Goal: Task Accomplishment & Management: Complete application form

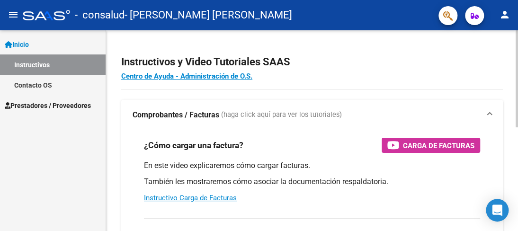
click at [419, 65] on h2 "Instructivos y Video Tutoriales SAAS" at bounding box center [312, 62] width 382 height 18
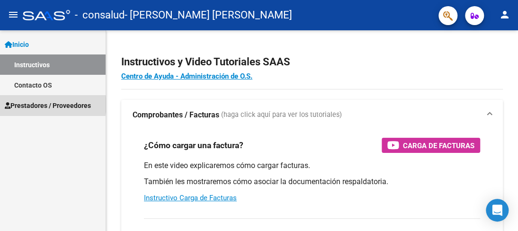
click at [50, 105] on span "Prestadores / Proveedores" at bounding box center [48, 105] width 86 height 10
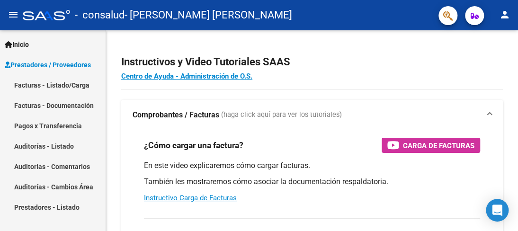
click at [50, 105] on link "Facturas - Documentación" at bounding box center [53, 105] width 106 height 20
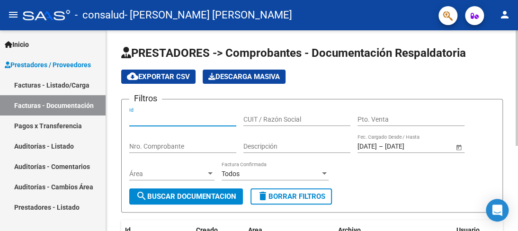
click at [146, 120] on input "Id" at bounding box center [182, 120] width 107 height 8
click at [257, 121] on input "CUIT / Razón Social" at bounding box center [297, 120] width 107 height 8
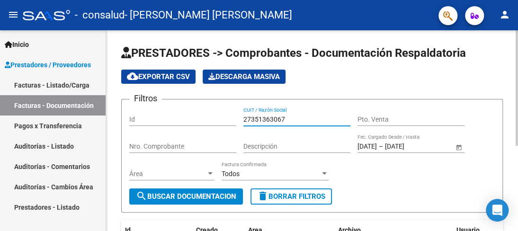
type input "27351363067"
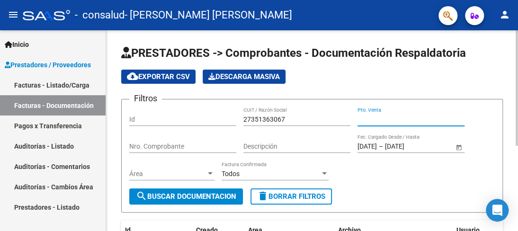
click at [363, 121] on input "Pto. Venta" at bounding box center [411, 120] width 107 height 8
type input "00004"
type input "2"
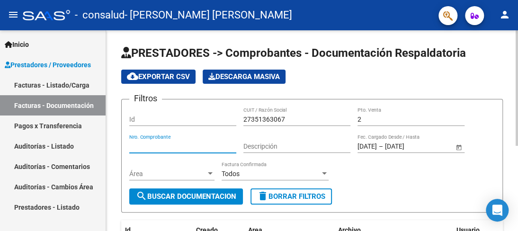
click at [187, 145] on input "Nro. Comprobante" at bounding box center [182, 147] width 107 height 8
type input "00000812"
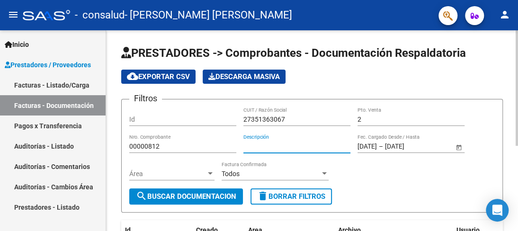
click at [265, 148] on input "Descripción" at bounding box center [297, 147] width 107 height 8
click at [309, 145] on input "Descripción" at bounding box center [297, 147] width 107 height 8
drag, startPoint x: 373, startPoint y: 151, endPoint x: 364, endPoint y: 145, distance: 11.1
click at [370, 151] on div "[DATE] [DATE] – [DATE] [DATE] Fec. Cargado Desde / Hasta" at bounding box center [406, 143] width 96 height 19
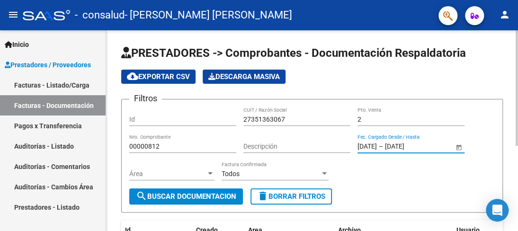
click at [375, 145] on input "[DATE]" at bounding box center [367, 147] width 19 height 8
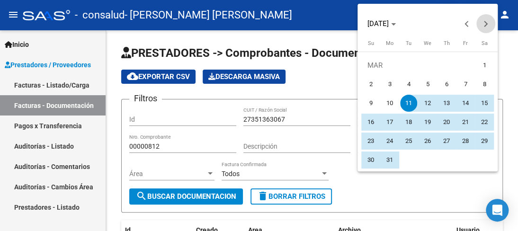
click at [485, 24] on button "Next month" at bounding box center [486, 23] width 19 height 19
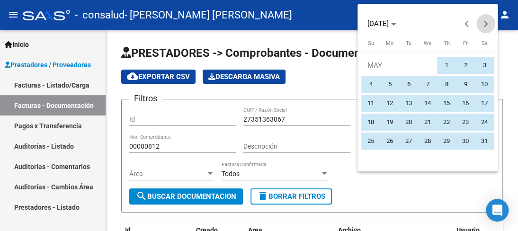
click at [485, 24] on button "Next month" at bounding box center [486, 23] width 19 height 19
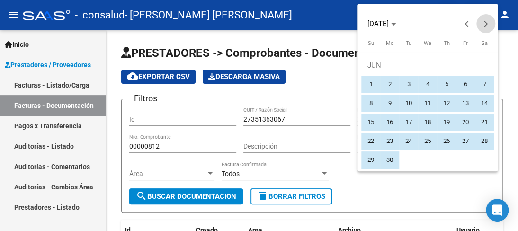
click at [485, 24] on button "Next month" at bounding box center [486, 23] width 19 height 19
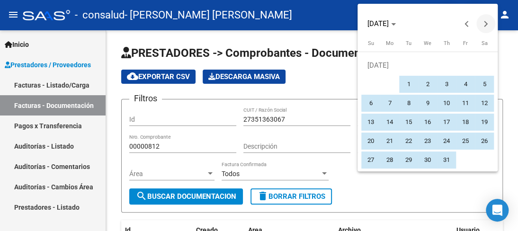
click at [485, 24] on button "Next month" at bounding box center [486, 23] width 19 height 19
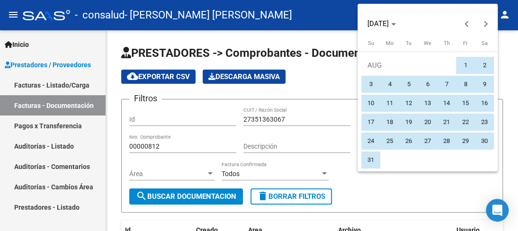
click at [464, 60] on span "1" at bounding box center [465, 65] width 17 height 17
type input "[DATE]"
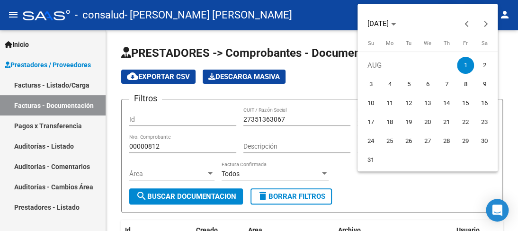
click at [466, 67] on span "1" at bounding box center [465, 65] width 17 height 17
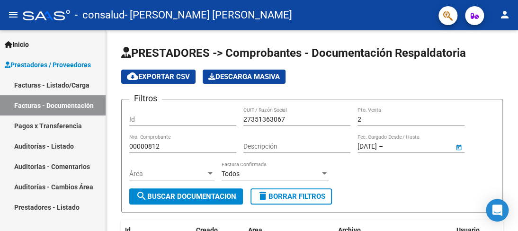
type input "[DATE]"
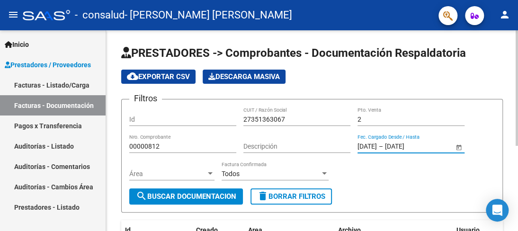
click at [408, 145] on input "[DATE]" at bounding box center [408, 147] width 46 height 8
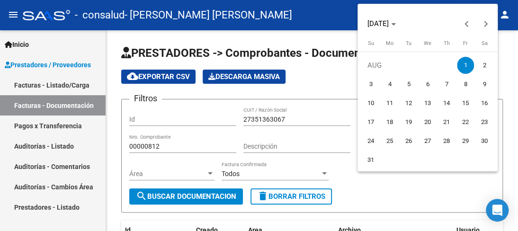
click at [372, 160] on span "31" at bounding box center [371, 160] width 17 height 17
type input "[DATE]"
click at [462, 199] on div at bounding box center [259, 115] width 518 height 231
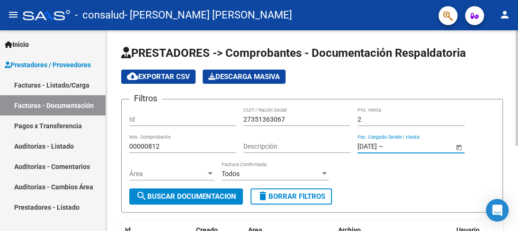
click at [407, 146] on input "text" at bounding box center [408, 147] width 46 height 8
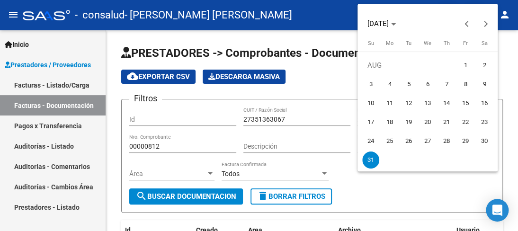
click at [370, 160] on span "31" at bounding box center [371, 160] width 17 height 17
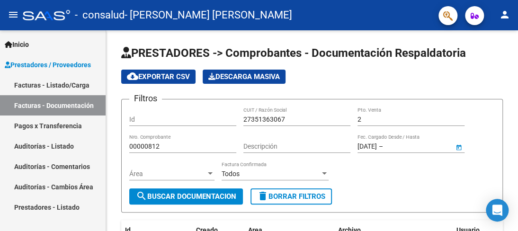
type input "[DATE]"
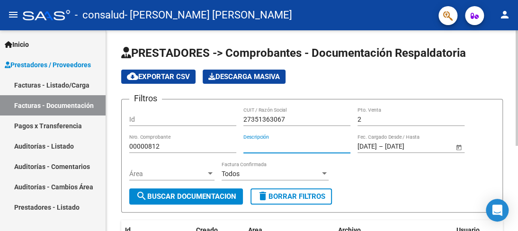
click at [312, 148] on input "Descripción" at bounding box center [297, 147] width 107 height 8
click at [481, 74] on div "cloud_download Exportar CSV Descarga Masiva" at bounding box center [312, 77] width 382 height 14
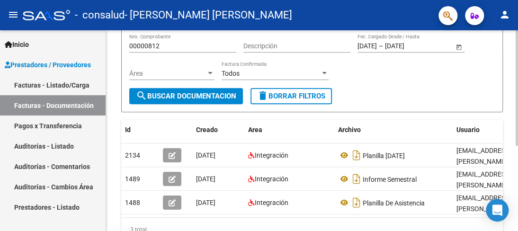
scroll to position [114, 0]
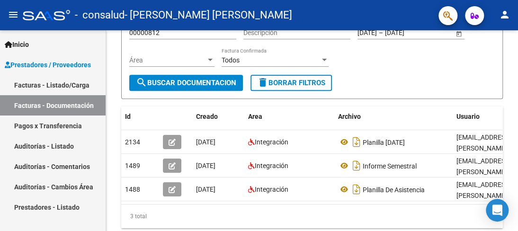
click at [74, 86] on link "Facturas - Listado/Carga" at bounding box center [53, 85] width 106 height 20
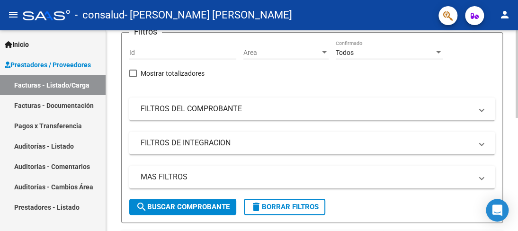
click at [209, 103] on mat-expansion-panel-header "FILTROS DEL COMPROBANTE" at bounding box center [312, 109] width 366 height 23
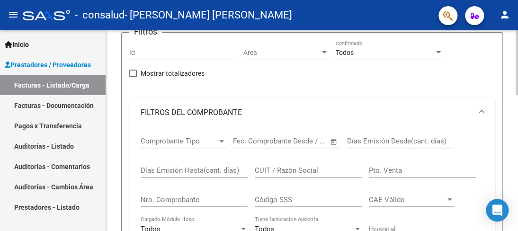
click at [510, 65] on div "Video tutorial PRESTADORES -> Listado de CPBTs Emitidos por Prestadores / Prove…" at bounding box center [312, 224] width 412 height 615
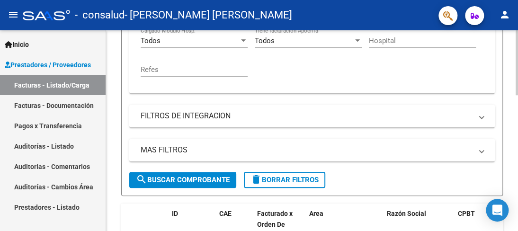
scroll to position [303, 0]
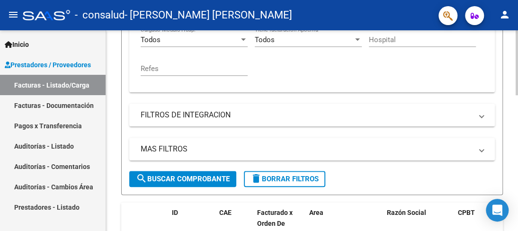
click at [199, 110] on mat-panel-title "FILTROS DE INTEGRACION" at bounding box center [307, 115] width 332 height 10
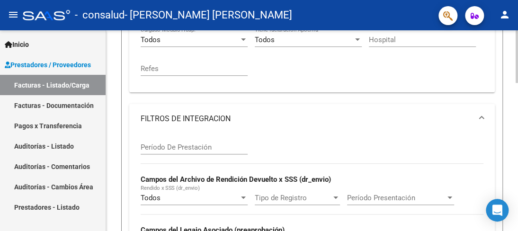
click at [510, 46] on div "Video tutorial PRESTADORES -> Listado de CPBTs Emitidos por Prestadores / Prove…" at bounding box center [312, 107] width 412 height 761
drag, startPoint x: 514, startPoint y: 46, endPoint x: 515, endPoint y: 115, distance: 68.7
click at [510, 115] on div "Video tutorial PRESTADORES -> Listado de CPBTs Emitidos por Prestadores / Prove…" at bounding box center [312, 107] width 412 height 761
click at [404, 99] on div "Filtros Id Area Area Todos Confirmado Mostrar totalizadores FILTROS DEL COMPROB…" at bounding box center [312, 84] width 366 height 466
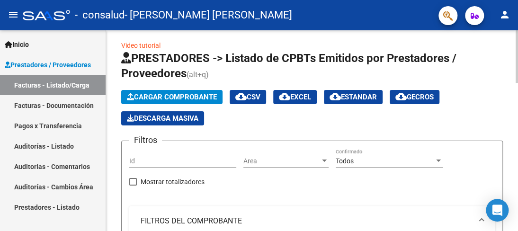
scroll to position [0, 0]
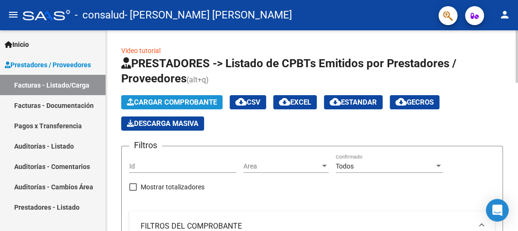
click at [166, 102] on span "Cargar Comprobante" at bounding box center [172, 102] width 90 height 9
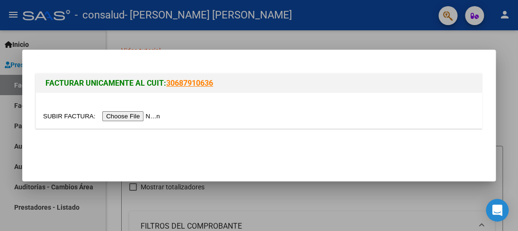
click at [157, 115] on input "file" at bounding box center [103, 116] width 120 height 10
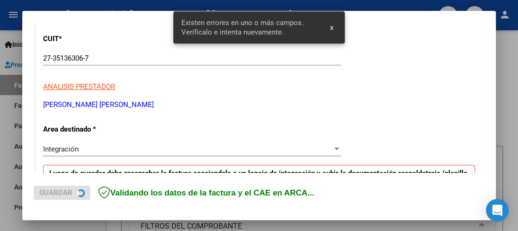
scroll to position [236, 0]
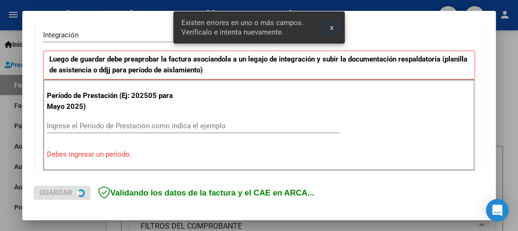
click at [331, 27] on span "x" at bounding box center [331, 27] width 3 height 9
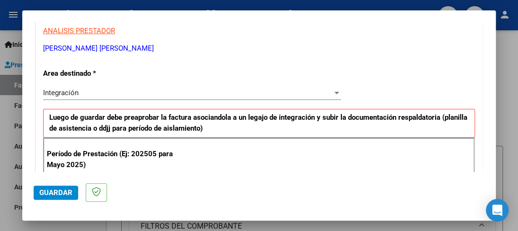
scroll to position [180, 0]
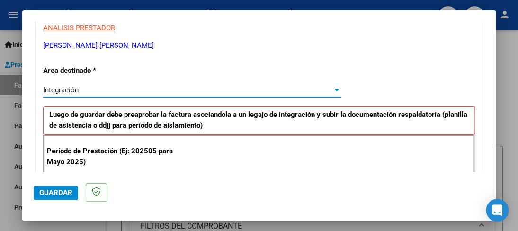
click at [333, 91] on div at bounding box center [337, 90] width 9 height 8
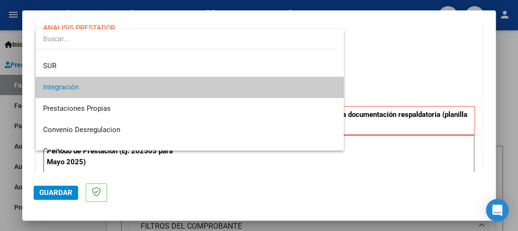
scroll to position [70, 0]
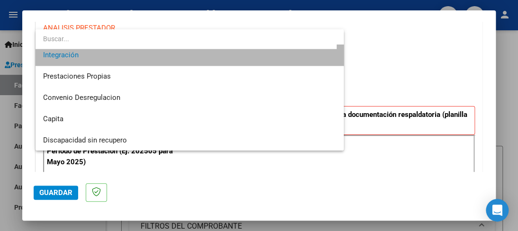
click at [254, 59] on span "Integración" at bounding box center [189, 55] width 293 height 21
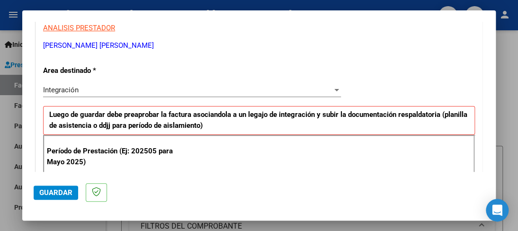
click at [163, 178] on mat-dialog-actions "Guardar" at bounding box center [259, 190] width 451 height 37
click at [159, 154] on p "Período de Prestación (Ej: 202505 para Mayo 2025)" at bounding box center [110, 156] width 127 height 21
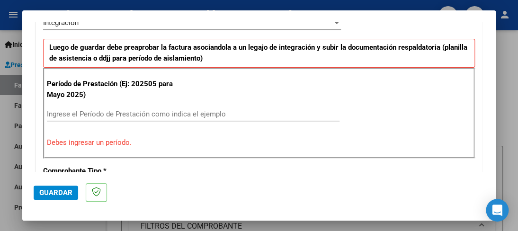
scroll to position [252, 0]
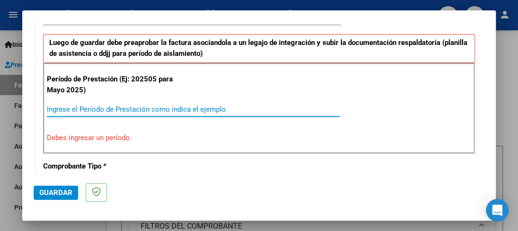
click at [142, 107] on input "Ingrese el Período de Prestación como indica el ejemplo" at bounding box center [193, 109] width 293 height 9
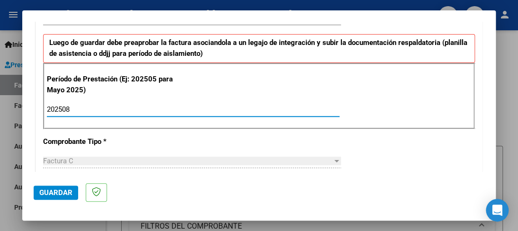
type input "202508"
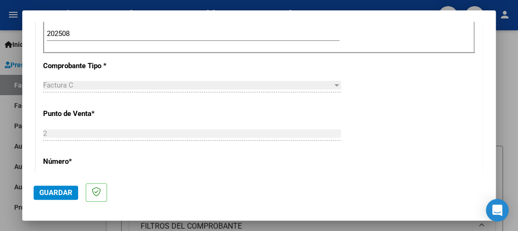
scroll to position [360, 0]
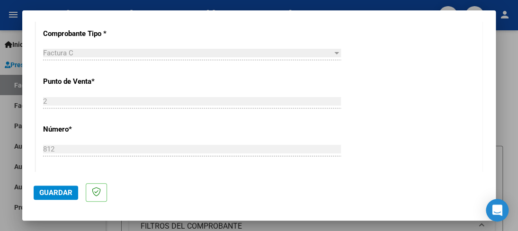
click at [335, 52] on div at bounding box center [337, 53] width 5 height 2
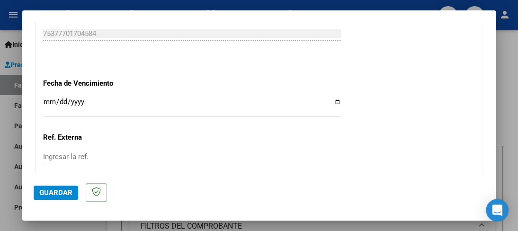
scroll to position [645, 0]
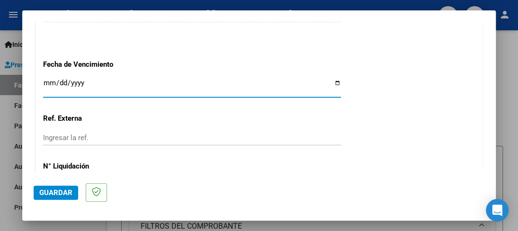
click at [334, 82] on input "Ingresar la fecha" at bounding box center [192, 86] width 298 height 15
click at [335, 81] on input "Ingresar la fecha" at bounding box center [192, 86] width 298 height 15
type input "[DATE]"
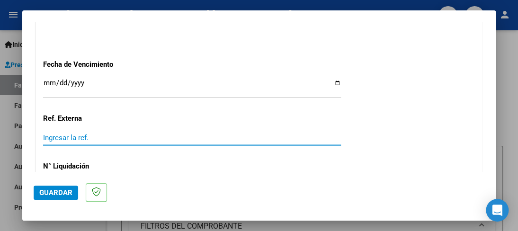
click at [103, 137] on input "Ingresar la ref." at bounding box center [192, 138] width 298 height 9
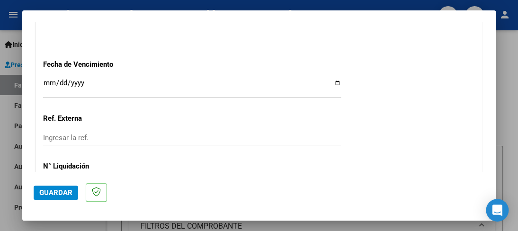
scroll to position [711, 0]
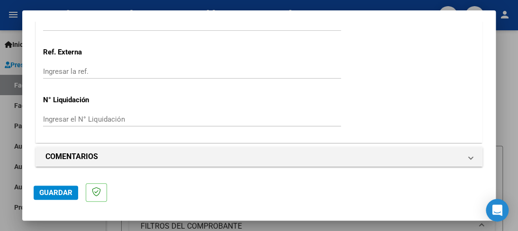
click at [191, 119] on input "Ingresar el N° Liquidación" at bounding box center [192, 119] width 298 height 9
click at [52, 194] on span "Guardar" at bounding box center [55, 193] width 33 height 9
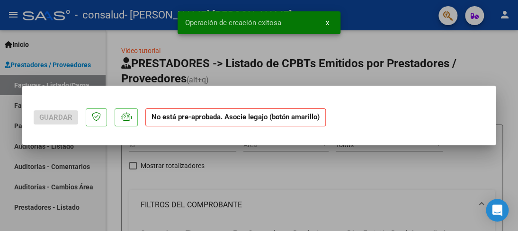
scroll to position [0, 0]
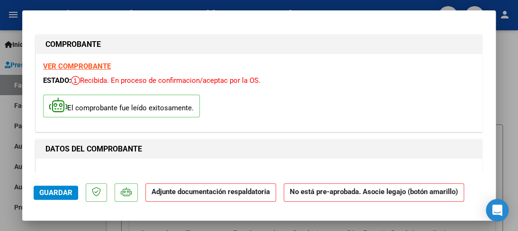
click at [169, 198] on p "Adjunte documentación respaldatoria" at bounding box center [210, 192] width 131 height 18
click at [157, 175] on mat-dialog-actions "Guardar Adjunte documentación respaldatoria No está pre-aprobada. Asocie legajo…" at bounding box center [259, 190] width 451 height 37
click at [188, 198] on p "Adjunte documentación respaldatoria" at bounding box center [210, 192] width 131 height 18
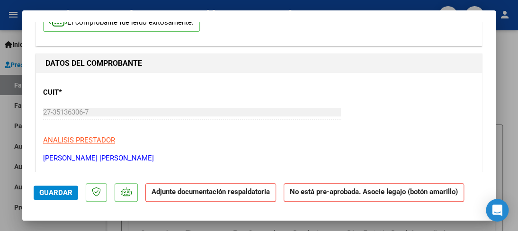
scroll to position [95, 0]
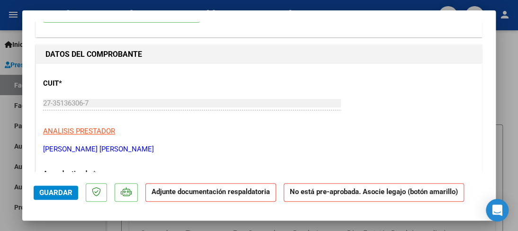
click at [182, 198] on p "Adjunte documentación respaldatoria" at bounding box center [210, 192] width 131 height 18
click at [156, 194] on strong "Adjunte documentación respaldatoria" at bounding box center [211, 192] width 118 height 9
click at [47, 198] on button "Guardar" at bounding box center [56, 193] width 45 height 14
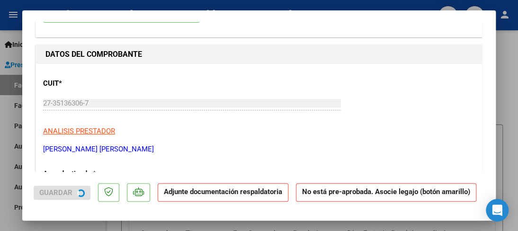
click at [47, 198] on mat-dialog-actions "Guardar Adjunte documentación respaldatoria No está pre-aprobada. Asocie legajo…" at bounding box center [259, 190] width 451 height 37
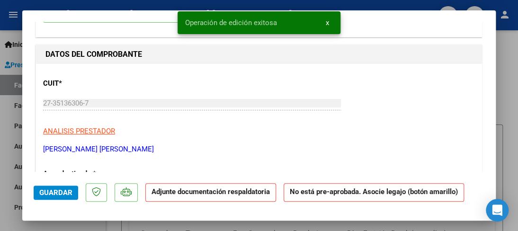
click at [165, 198] on p "Adjunte documentación respaldatoria" at bounding box center [210, 192] width 131 height 18
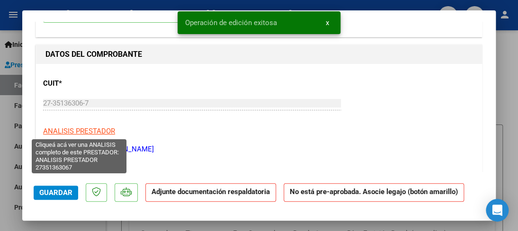
click at [87, 130] on span "ANALISIS PRESTADOR" at bounding box center [79, 131] width 72 height 9
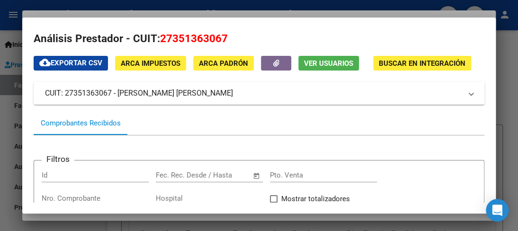
scroll to position [0, 0]
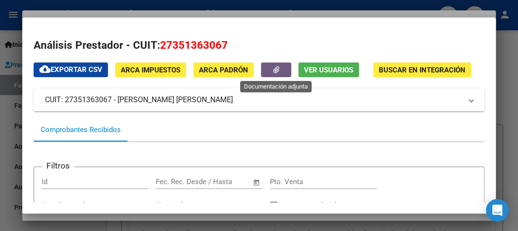
click at [281, 67] on button "button" at bounding box center [276, 70] width 30 height 15
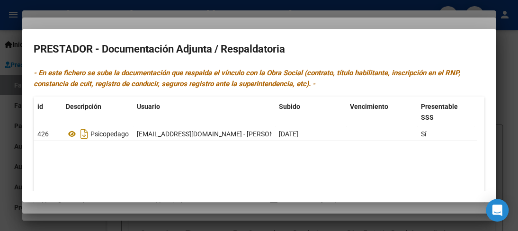
click at [446, 3] on div at bounding box center [259, 115] width 518 height 231
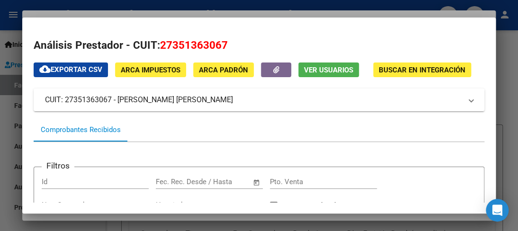
click at [46, 3] on div at bounding box center [259, 115] width 518 height 231
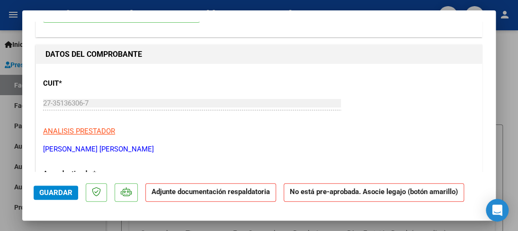
click at [166, 197] on p "Adjunte documentación respaldatoria" at bounding box center [210, 192] width 131 height 18
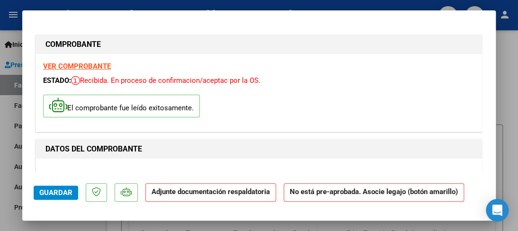
click at [121, 106] on p "El comprobante fue leído exitosamente." at bounding box center [121, 106] width 157 height 23
click at [499, 130] on div at bounding box center [259, 115] width 518 height 231
type input "$ 0,00"
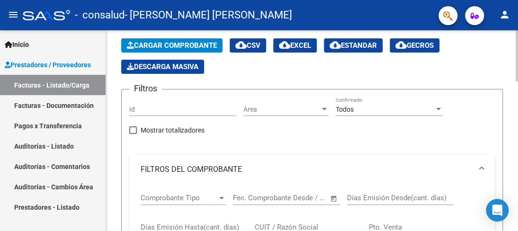
scroll to position [76, 0]
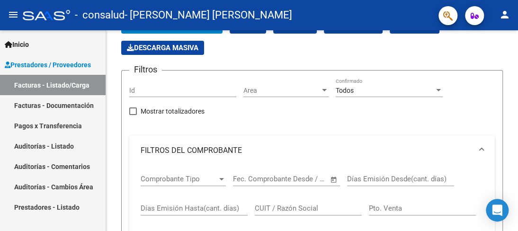
click at [105, 113] on link "Facturas - Documentación" at bounding box center [53, 105] width 106 height 20
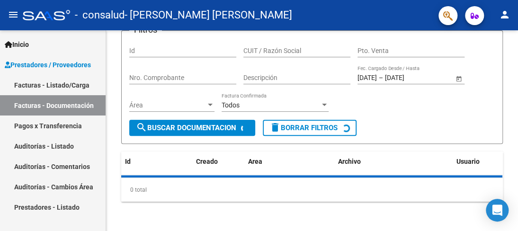
scroll to position [76, 0]
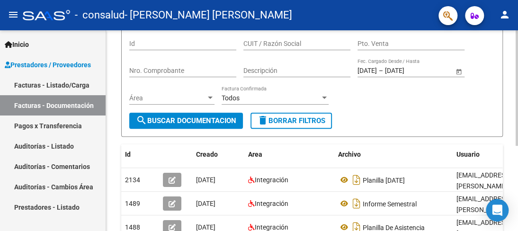
click at [111, 105] on div "PRESTADORES -> Comprobantes - Documentación Respaldatoria cloud_download Export…" at bounding box center [312, 126] width 412 height 342
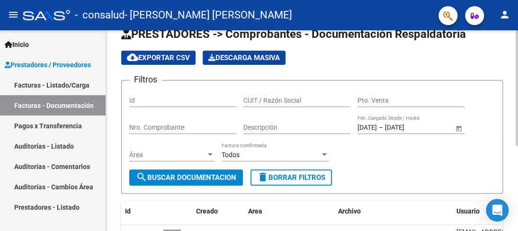
scroll to position [0, 0]
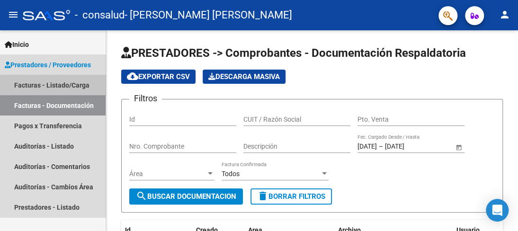
click at [76, 83] on link "Facturas - Listado/Carga" at bounding box center [53, 85] width 106 height 20
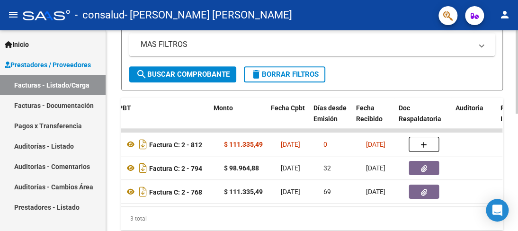
scroll to position [0, 350]
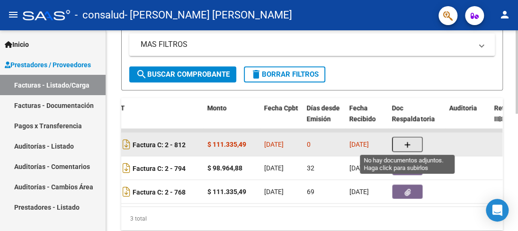
click at [415, 142] on button "button" at bounding box center [407, 144] width 30 height 15
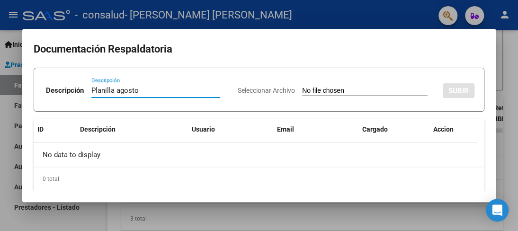
type input "Planilla agosto"
click at [333, 93] on input "Seleccionar Archivo" at bounding box center [365, 91] width 126 height 9
type input "C:\fakepath\planilla [DATE].pdf"
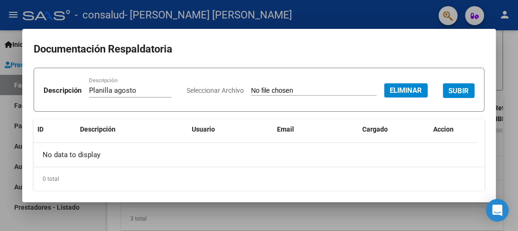
click at [449, 95] on span "SUBIR" at bounding box center [459, 91] width 20 height 9
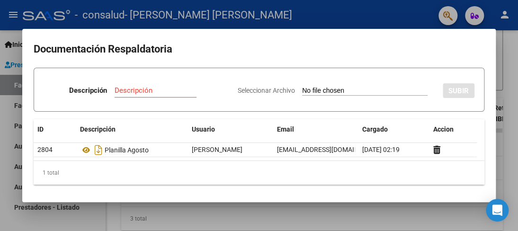
scroll to position [1, 0]
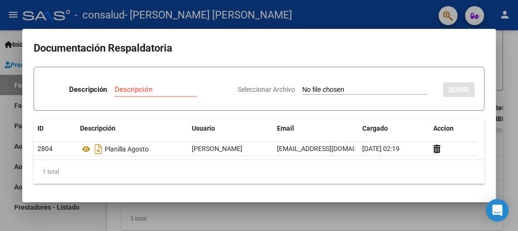
click at [465, 188] on mat-dialog-content "Documentación Respaldatoria Descripción Descripción Seleccionar Archivo SUBIR I…" at bounding box center [259, 115] width 474 height 150
click at [99, 169] on div "1 total" at bounding box center [259, 172] width 451 height 24
click at [308, 18] on div at bounding box center [259, 115] width 518 height 231
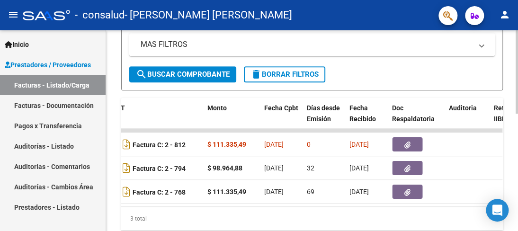
click at [423, 218] on div "3 total" at bounding box center [312, 219] width 382 height 24
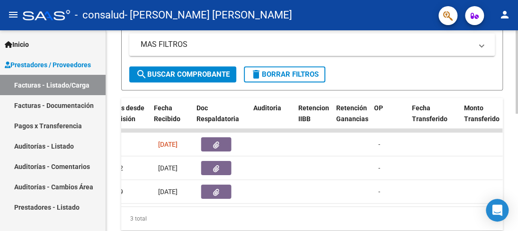
scroll to position [0, 548]
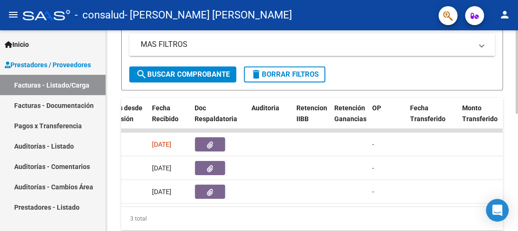
drag, startPoint x: 258, startPoint y: 215, endPoint x: 266, endPoint y: 211, distance: 8.5
click at [266, 211] on div "ID CAE Facturado x Orden De Area Razón Social CPBT Monto Fecha Cpbt Días desde …" at bounding box center [312, 164] width 382 height 133
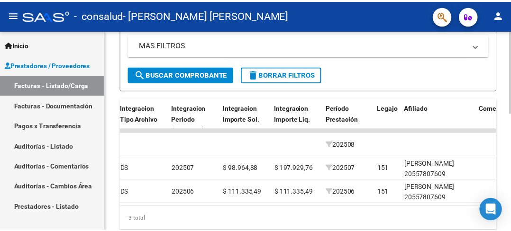
scroll to position [0, 1360]
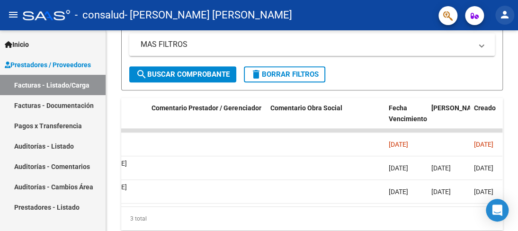
click at [504, 19] on mat-icon "person" at bounding box center [505, 14] width 11 height 11
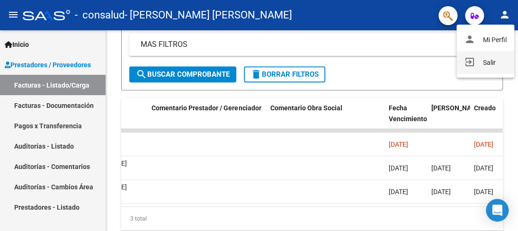
click at [489, 57] on button "exit_to_app Salir" at bounding box center [486, 62] width 58 height 23
